Goal: Information Seeking & Learning: Check status

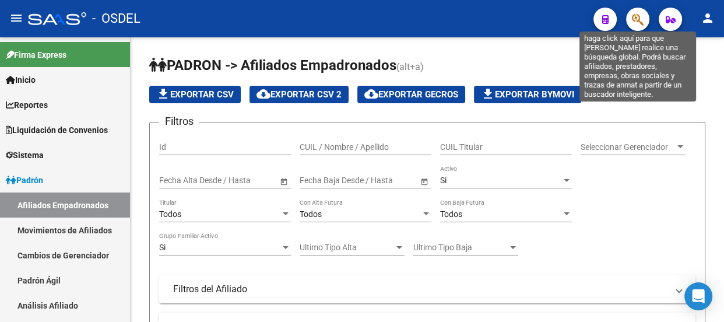
click at [632, 17] on icon "button" at bounding box center [638, 19] width 12 height 13
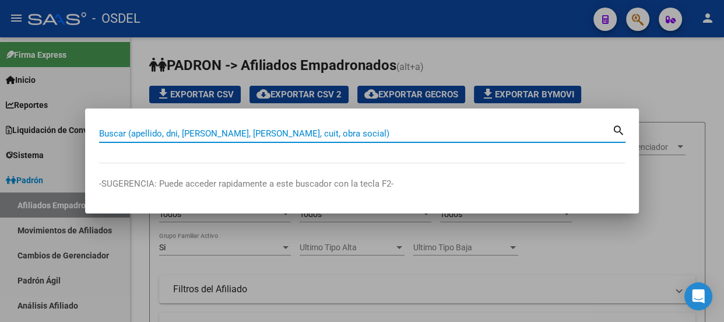
click at [283, 136] on input "Buscar (apellido, dni, [PERSON_NAME], [PERSON_NAME], cuit, obra social)" at bounding box center [355, 133] width 513 height 10
paste input "20362446946"
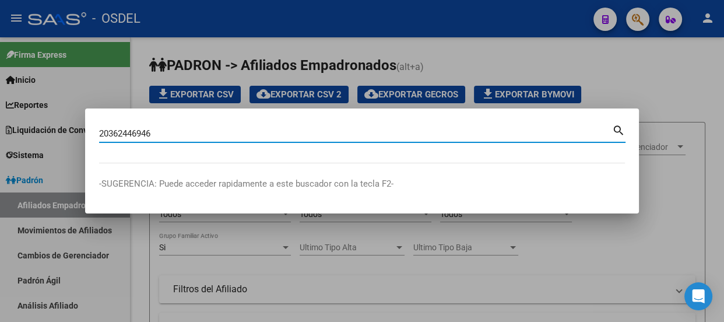
type input "20362446946"
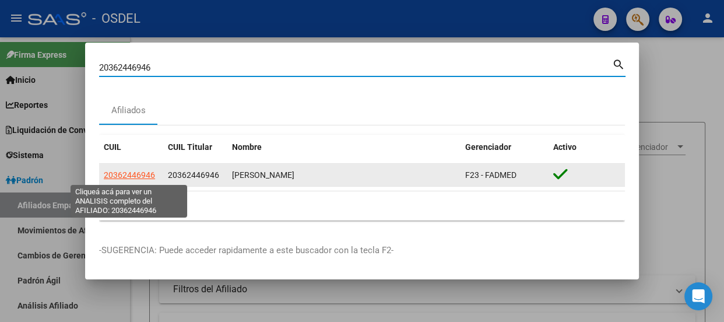
click at [114, 171] on span "20362446946" at bounding box center [129, 174] width 51 height 9
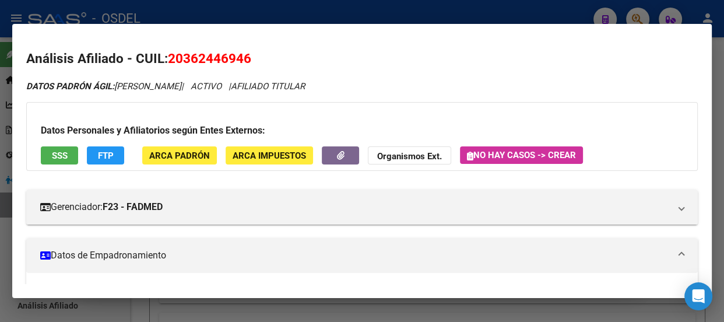
click at [52, 151] on span "SSS" at bounding box center [60, 155] width 16 height 10
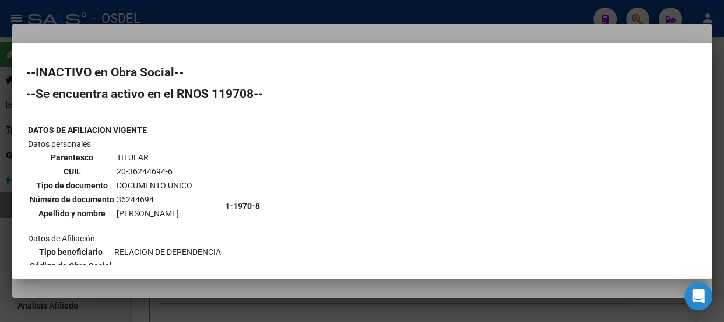
drag, startPoint x: 179, startPoint y: 96, endPoint x: 428, endPoint y: 118, distance: 249.9
click at [428, 118] on div "--INACTIVO en Obra Social-- --Se encuentra activo en el RNOS 119708-- DATOS DE …" at bounding box center [362, 263] width 672 height 395
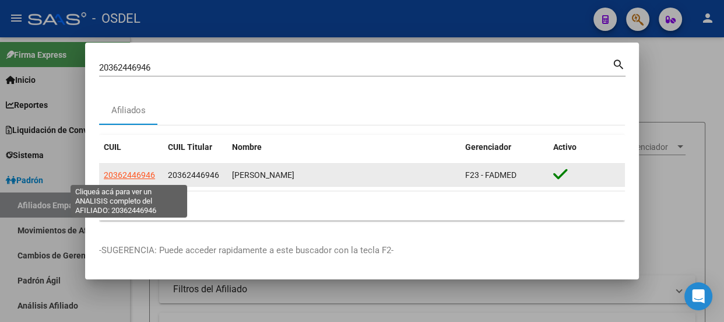
click at [141, 174] on span "20362446946" at bounding box center [129, 174] width 51 height 9
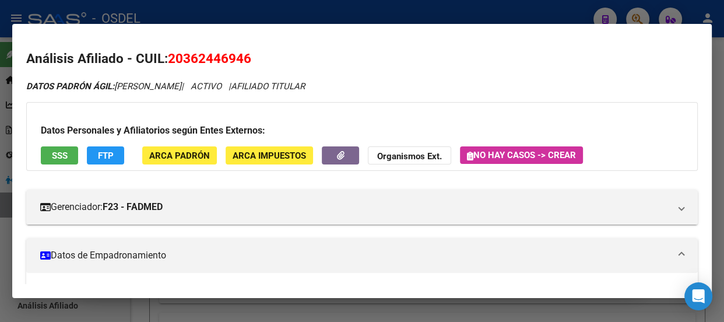
click at [64, 154] on span "SSS" at bounding box center [60, 155] width 16 height 10
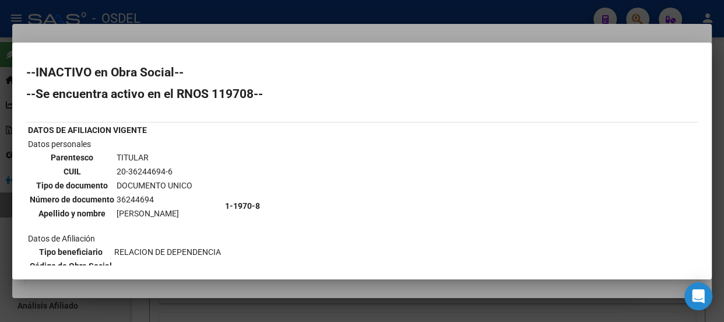
drag, startPoint x: 144, startPoint y: 212, endPoint x: 242, endPoint y: 212, distance: 97.9
click at [242, 212] on tr "Datos personales Parentesco TITULAR CUIL 20-36244694-6 Tipo de documento DOCUME…" at bounding box center [319, 206] width 585 height 136
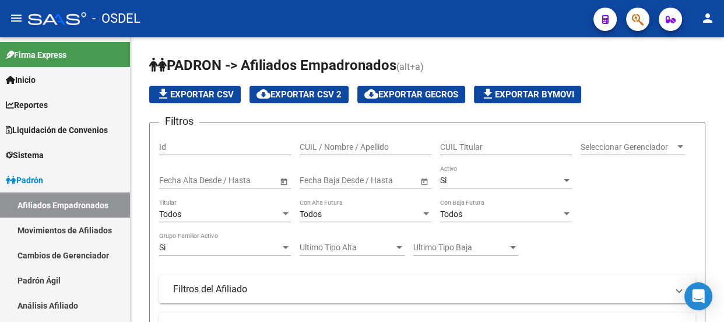
click at [633, 25] on icon "button" at bounding box center [638, 19] width 12 height 13
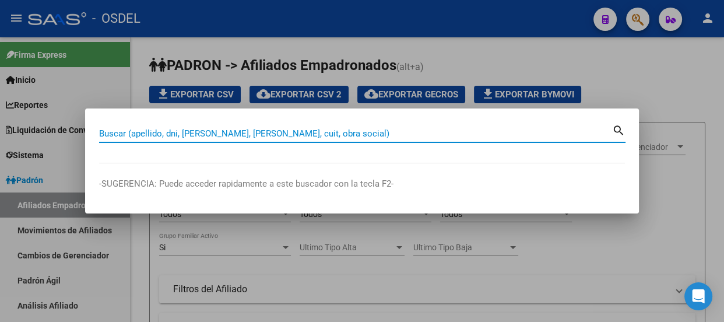
click at [196, 131] on input "Buscar (apellido, dni, [PERSON_NAME], [PERSON_NAME], cuit, obra social)" at bounding box center [355, 133] width 513 height 10
paste input "20362446946"
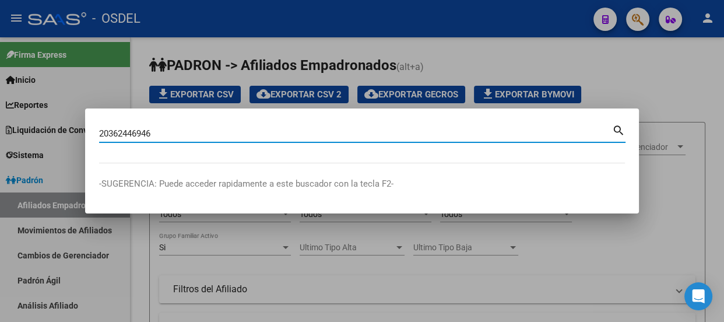
type input "20362446946"
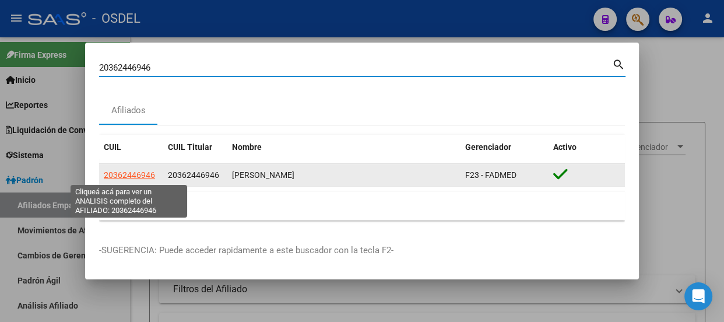
click at [121, 179] on span "20362446946" at bounding box center [129, 174] width 51 height 9
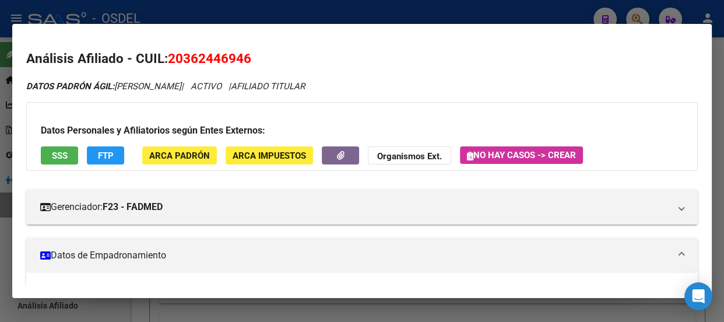
click at [55, 161] on button "SSS" at bounding box center [59, 155] width 37 height 18
click at [59, 159] on span "SSS" at bounding box center [60, 155] width 16 height 10
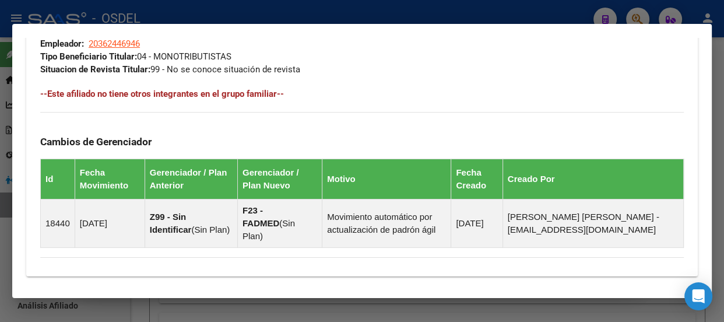
scroll to position [817, 0]
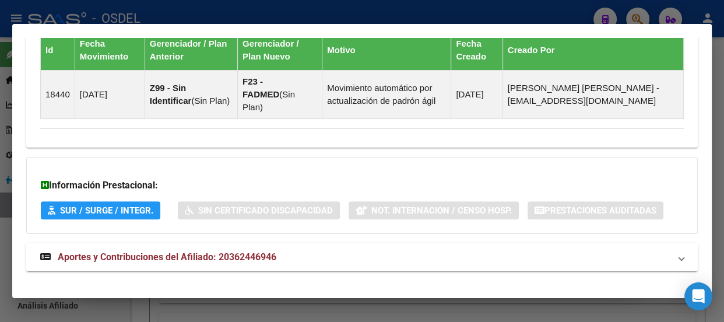
click at [119, 251] on span "Aportes y Contribuciones del Afiliado: 20362446946" at bounding box center [167, 256] width 219 height 11
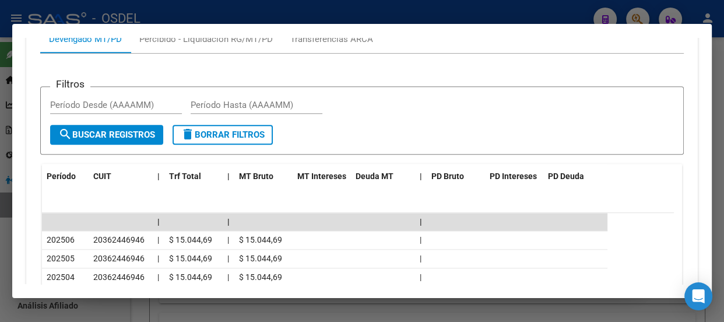
scroll to position [1136, 0]
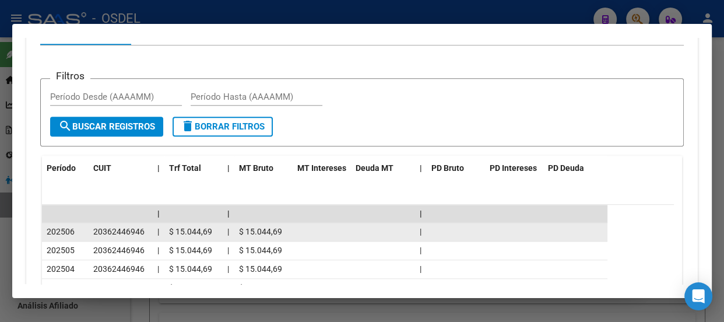
drag, startPoint x: 45, startPoint y: 217, endPoint x: 318, endPoint y: 210, distance: 272.9
click at [318, 223] on div "202506 20362446946 | $ 15.044,69 | $ 15.044,69 |" at bounding box center [324, 232] width 565 height 19
